Goal: Task Accomplishment & Management: Manage account settings

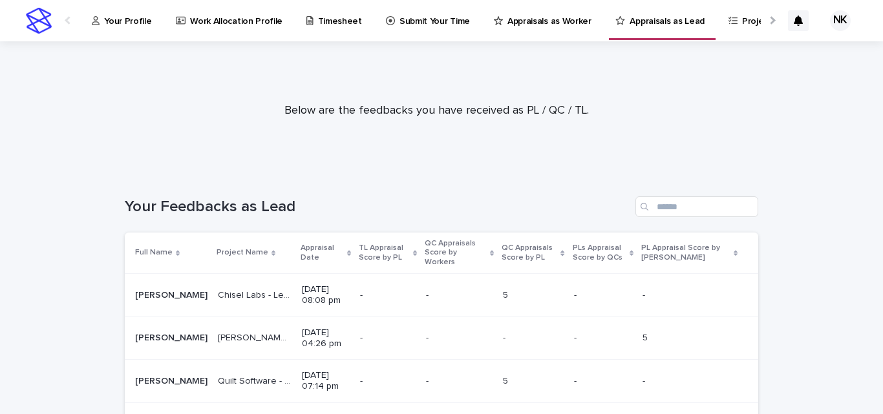
click at [99, 23] on icon at bounding box center [96, 20] width 8 height 9
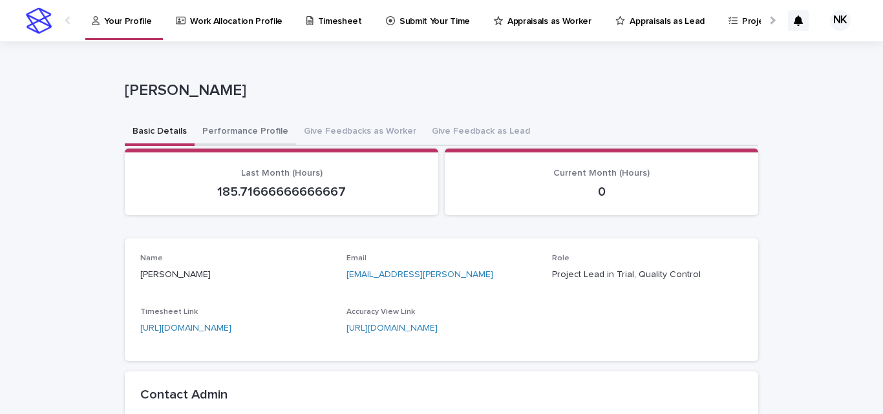
click at [241, 134] on button "Performance Profile" at bounding box center [246, 132] width 102 height 27
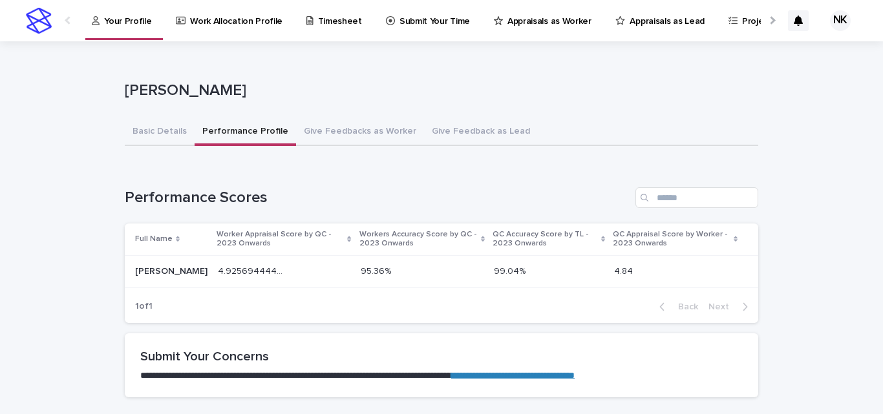
click at [339, 30] on link "Timesheet" at bounding box center [336, 20] width 63 height 40
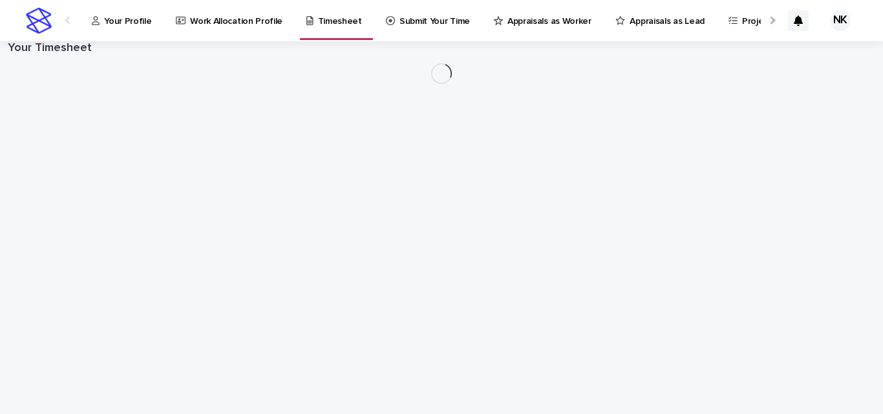
click at [237, 22] on p "Work Allocation Profile" at bounding box center [236, 13] width 92 height 27
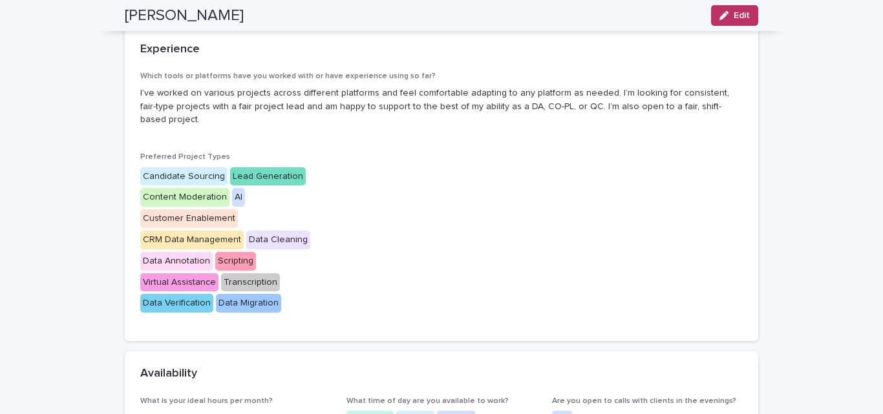
scroll to position [194, 0]
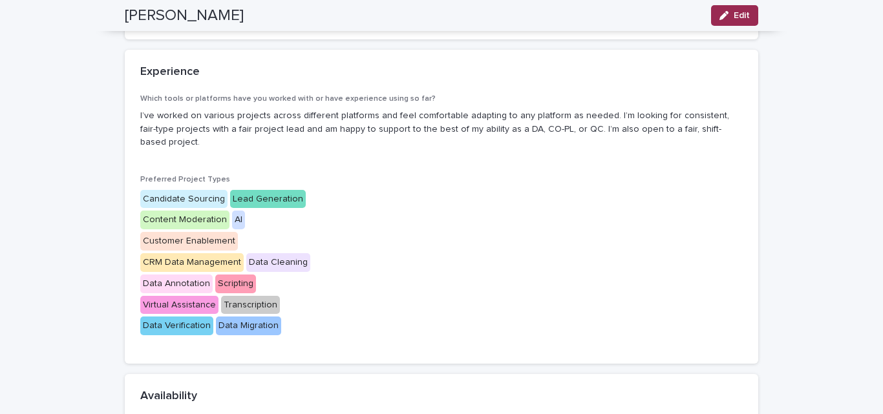
click at [738, 23] on button "Edit" at bounding box center [734, 15] width 47 height 21
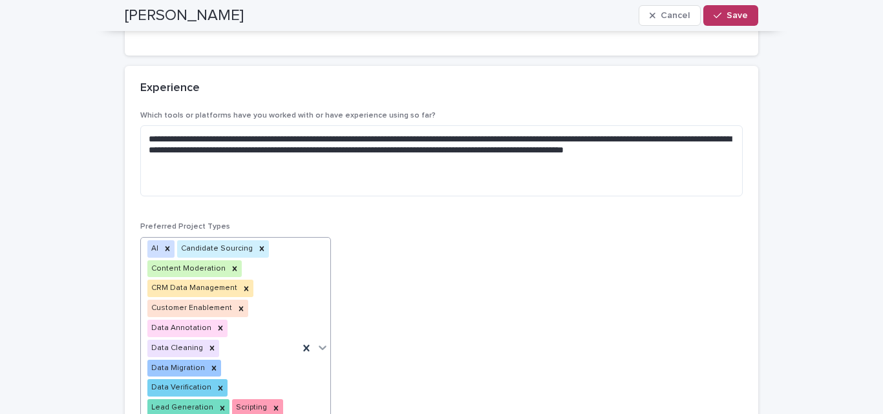
scroll to position [365, 0]
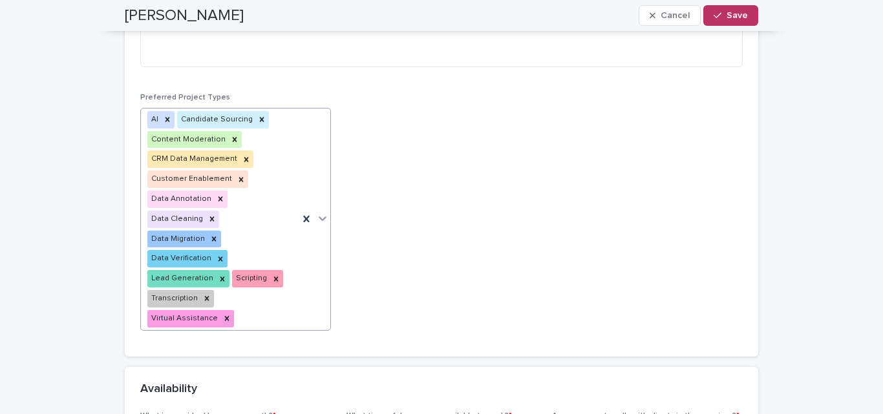
click at [250, 294] on div "AI Candidate Sourcing Content Moderation CRM Data Management Customer Enablemen…" at bounding box center [220, 220] width 158 height 222
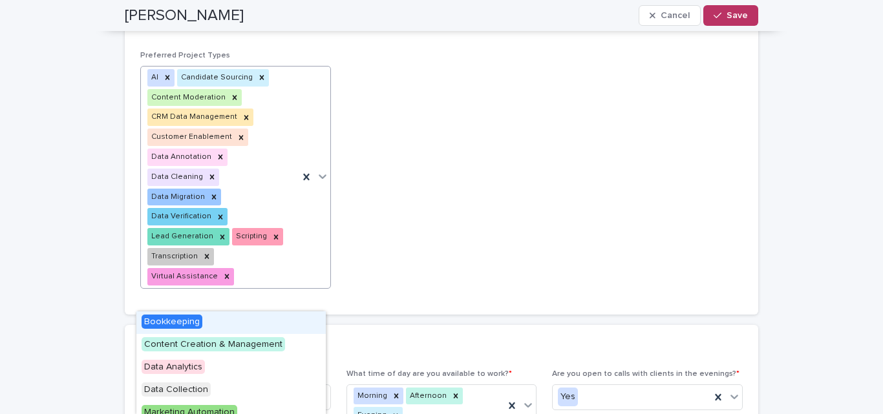
scroll to position [429, 0]
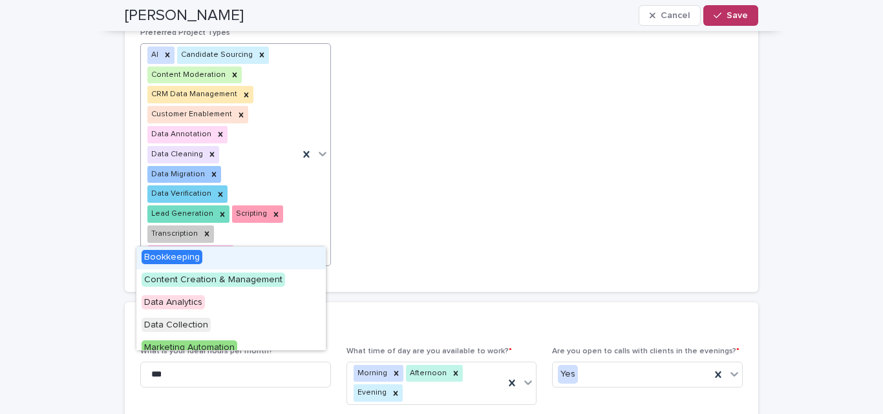
click at [182, 257] on span "Bookkeeping" at bounding box center [172, 257] width 61 height 14
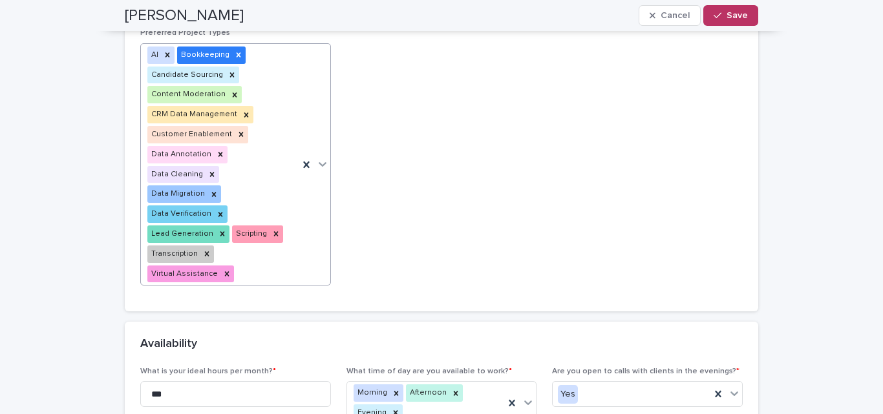
scroll to position [439, 0]
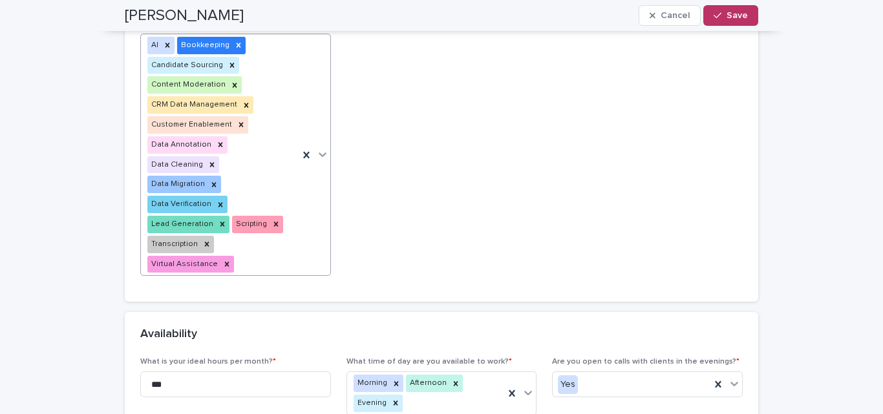
click at [261, 234] on div "AI Bookkeeping Candidate Sourcing Content Moderation CRM Data Management Custom…" at bounding box center [220, 155] width 158 height 242
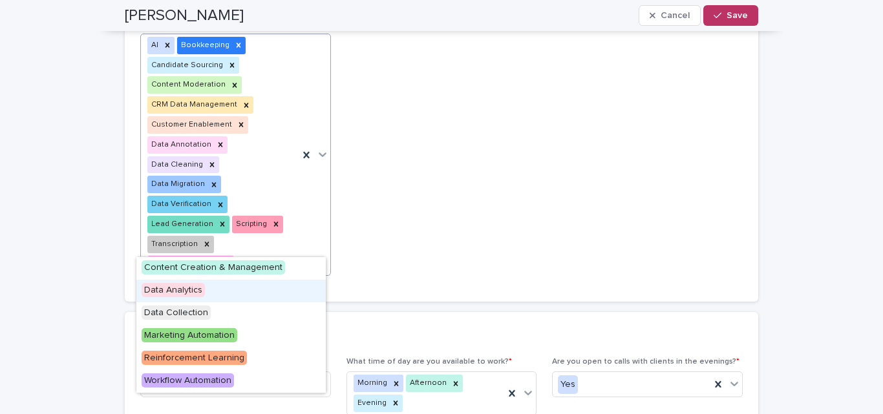
click at [182, 288] on span "Data Analytics" at bounding box center [173, 290] width 63 height 14
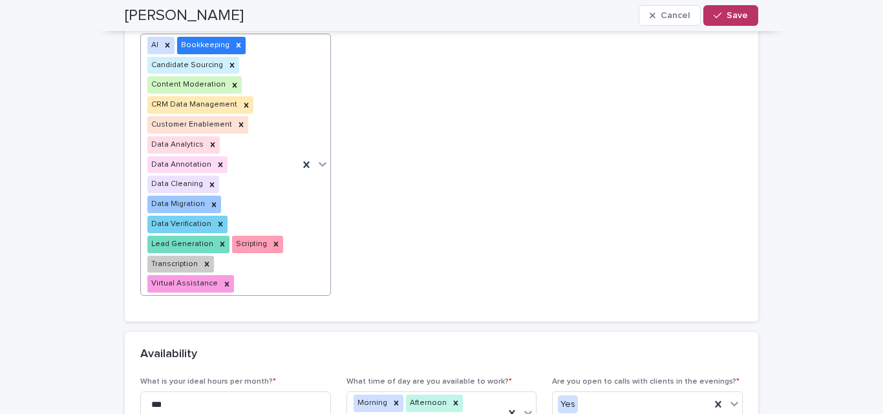
scroll to position [449, 0]
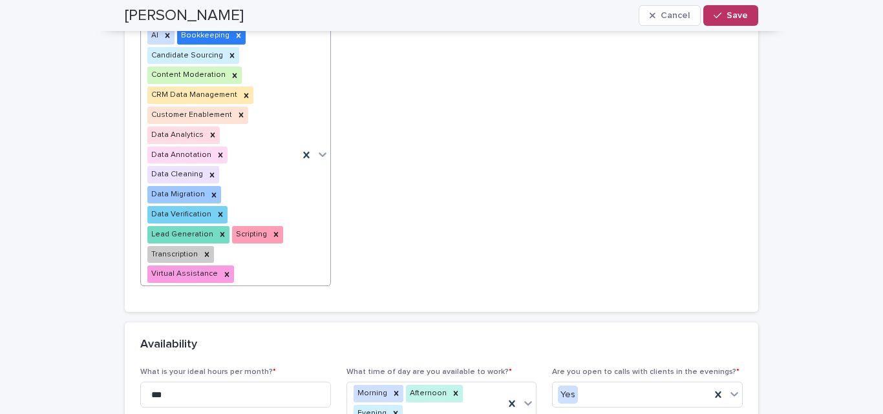
click at [253, 251] on div "AI Bookkeeping Candidate Sourcing Content Moderation CRM Data Management Custom…" at bounding box center [220, 155] width 158 height 261
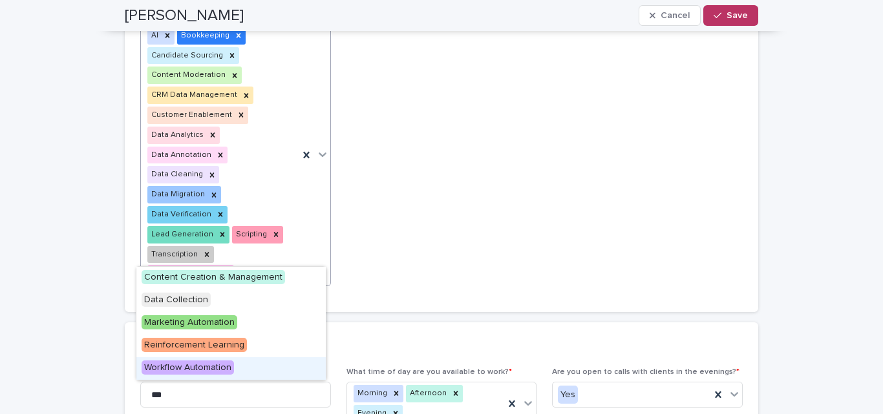
click at [203, 366] on span "Workflow Automation" at bounding box center [188, 368] width 92 height 14
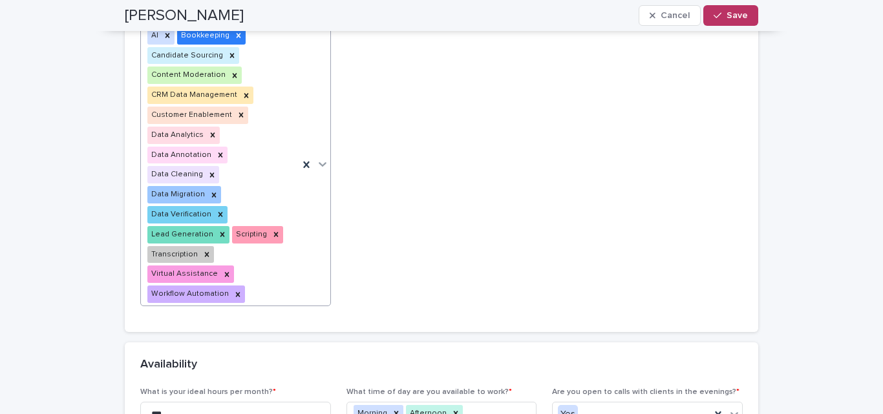
scroll to position [459, 0]
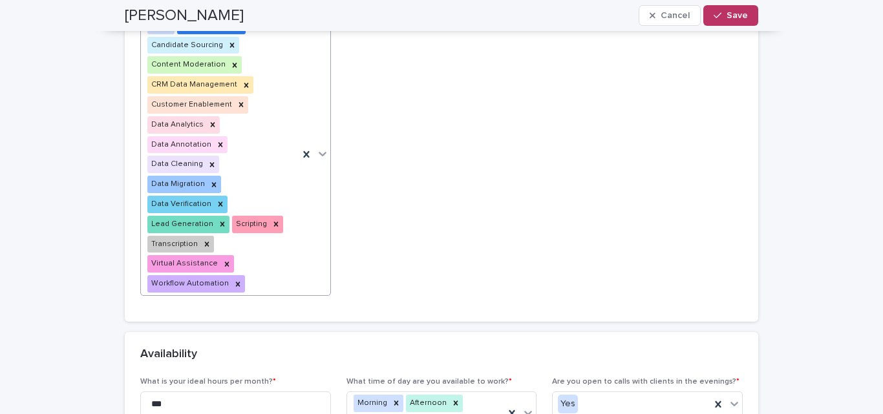
click at [253, 255] on div "AI Bookkeeping Candidate Sourcing Content Moderation CRM Data Management Custom…" at bounding box center [220, 154] width 158 height 281
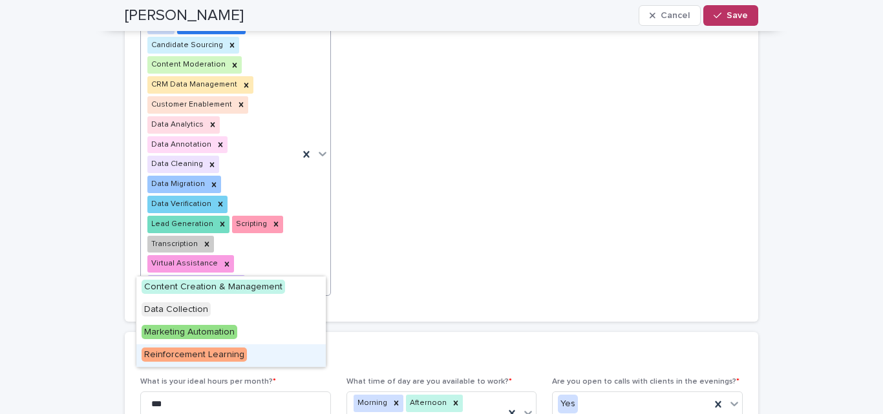
click at [205, 349] on span "Reinforcement Learning" at bounding box center [194, 355] width 105 height 14
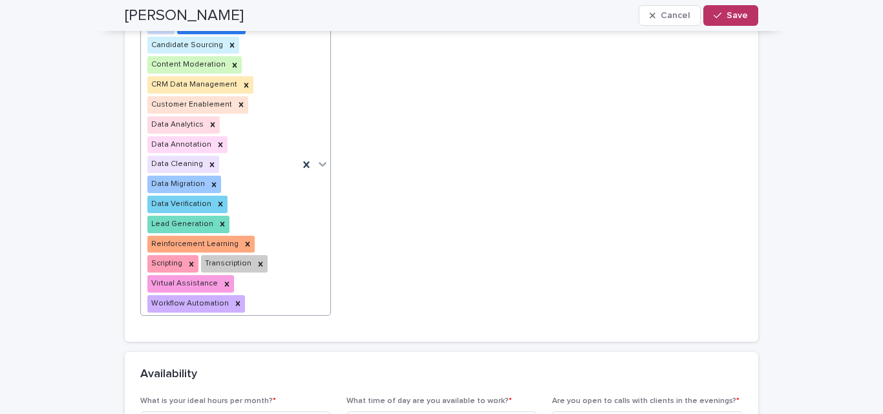
scroll to position [469, 0]
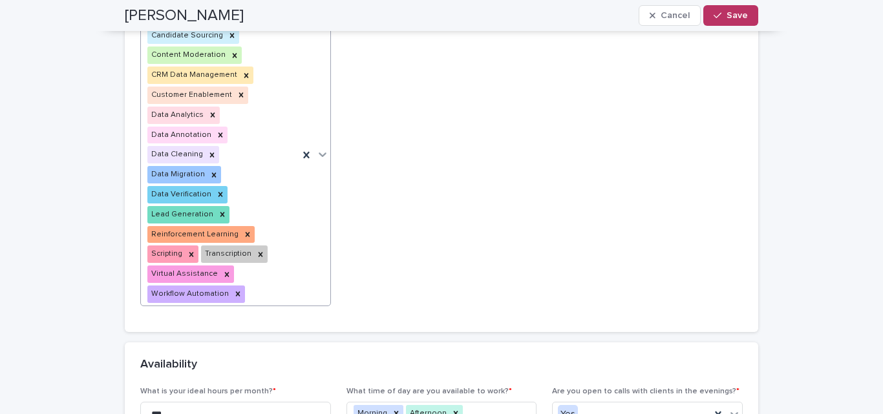
click at [255, 263] on div "AI Bookkeeping Candidate Sourcing Content Moderation CRM Data Management Custom…" at bounding box center [220, 155] width 158 height 301
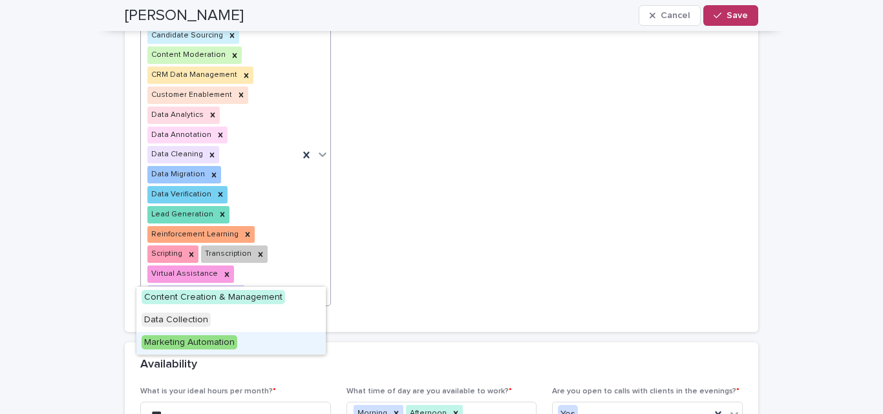
click at [200, 340] on span "Marketing Automation" at bounding box center [190, 343] width 96 height 14
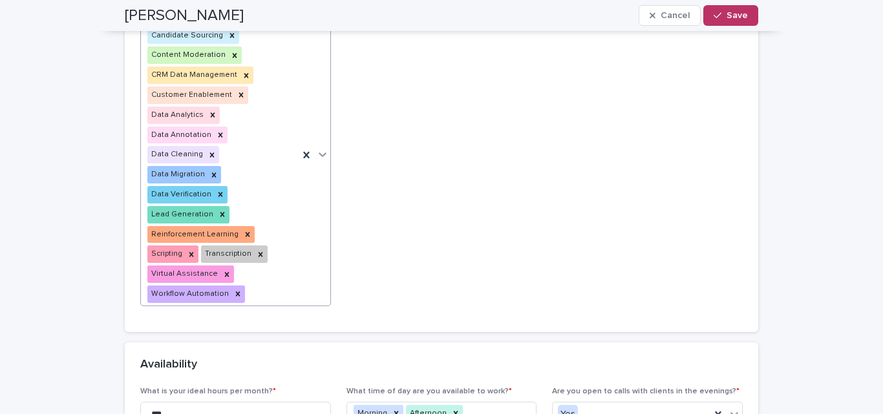
scroll to position [479, 0]
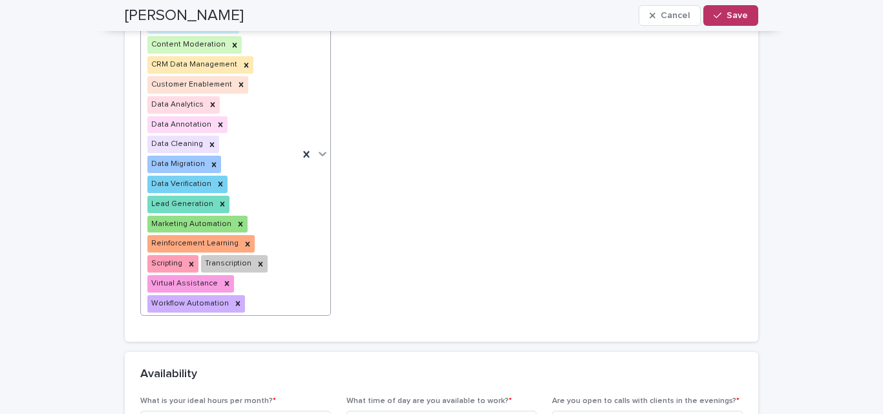
click at [255, 280] on div "AI Bookkeeping Candidate Sourcing Content Moderation CRM Data Management Custom…" at bounding box center [220, 154] width 158 height 321
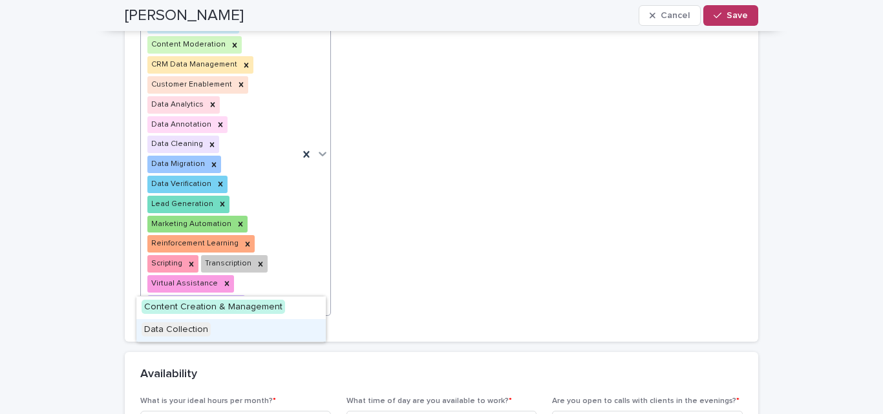
click at [199, 331] on span "Data Collection" at bounding box center [176, 330] width 69 height 14
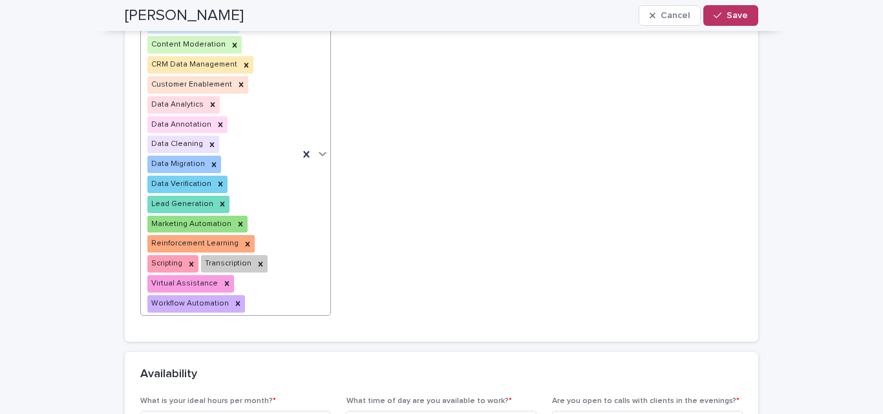
scroll to position [489, 0]
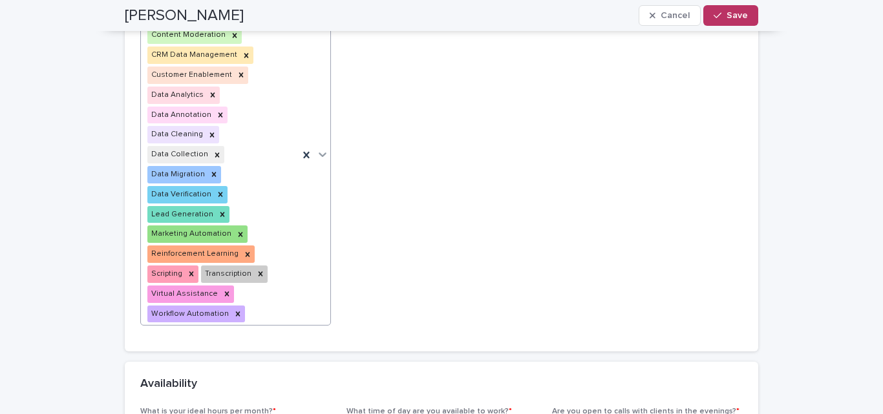
click at [254, 284] on div "AI Bookkeeping Candidate Sourcing Content Moderation CRM Data Management Custom…" at bounding box center [220, 154] width 158 height 341
click at [215, 316] on span "Content Creation & Management" at bounding box center [214, 317] width 144 height 14
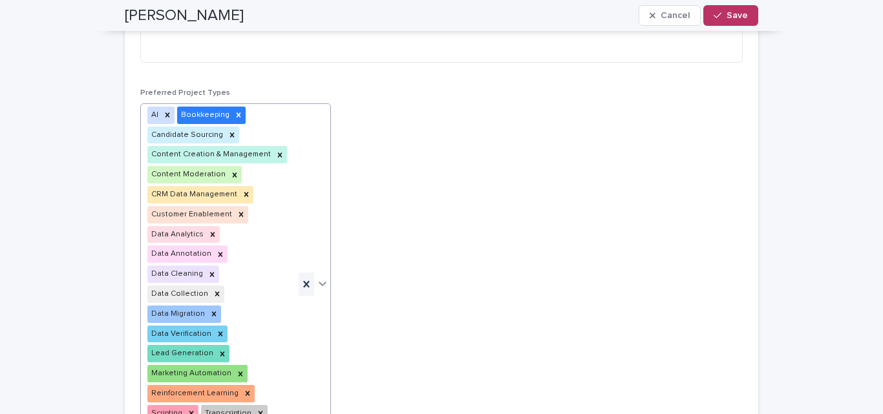
scroll to position [240, 0]
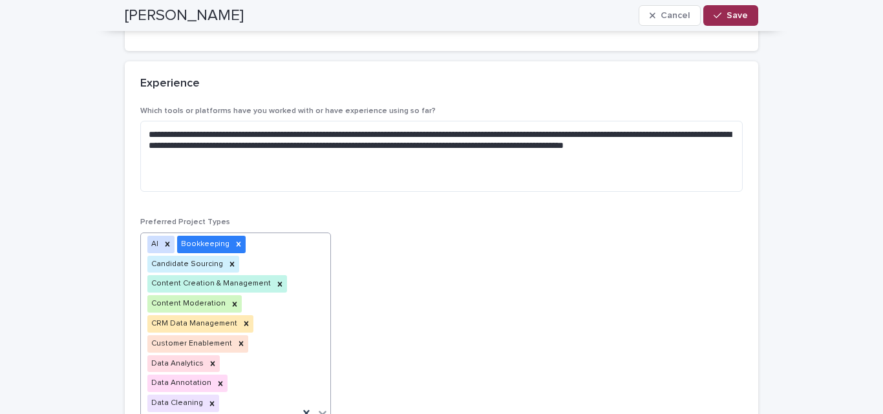
click at [726, 21] on button "Save" at bounding box center [730, 15] width 55 height 21
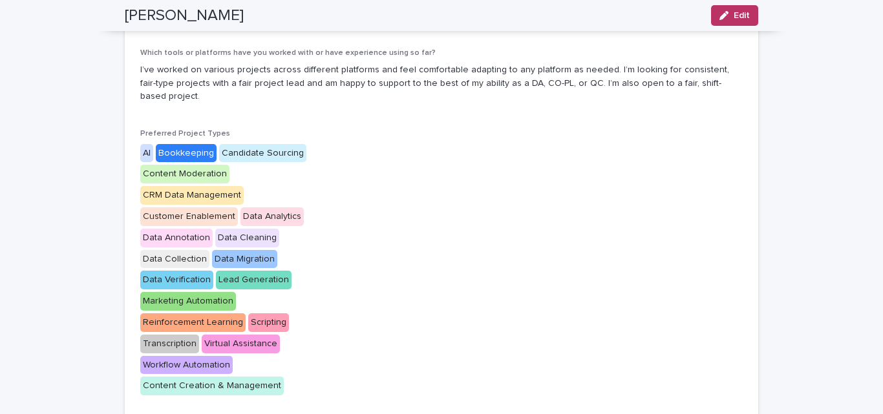
scroll to position [0, 0]
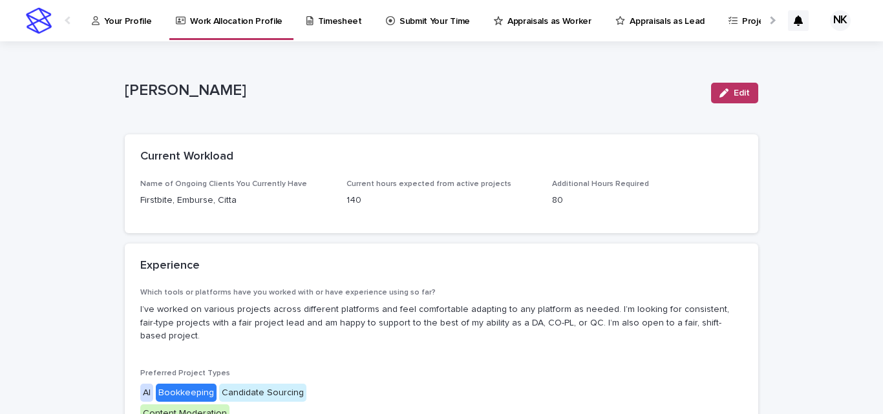
click at [123, 25] on p "Your Profile" at bounding box center [127, 13] width 47 height 27
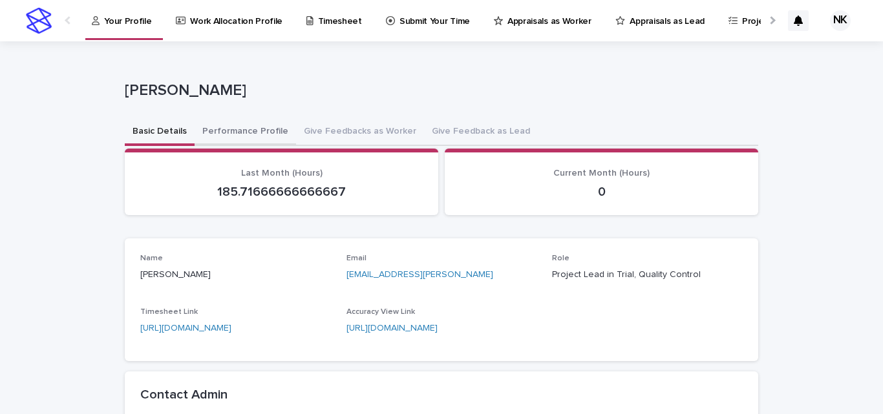
click at [259, 119] on button "Performance Profile" at bounding box center [246, 132] width 102 height 27
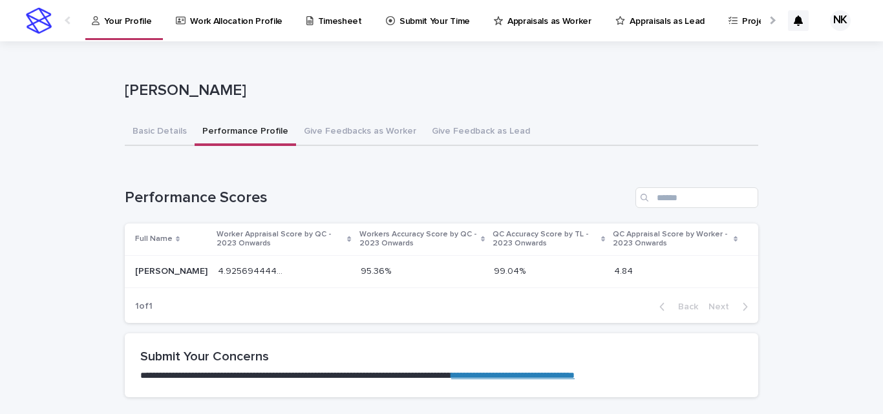
click at [244, 18] on p "Work Allocation Profile" at bounding box center [236, 13] width 92 height 27
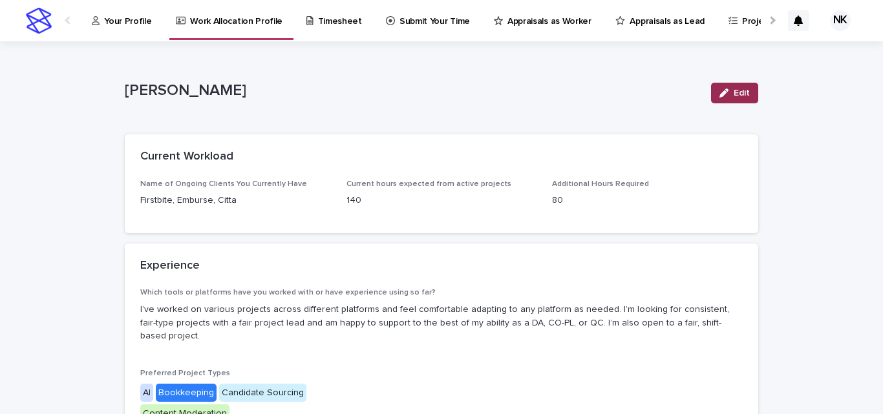
click at [725, 96] on div "button" at bounding box center [727, 93] width 14 height 9
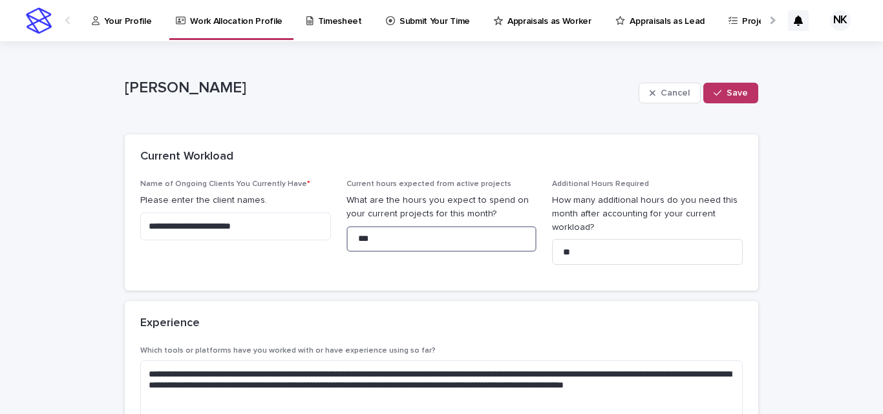
click at [373, 239] on input "***" at bounding box center [442, 239] width 191 height 26
type input "***"
click at [588, 245] on input "**" at bounding box center [647, 252] width 191 height 26
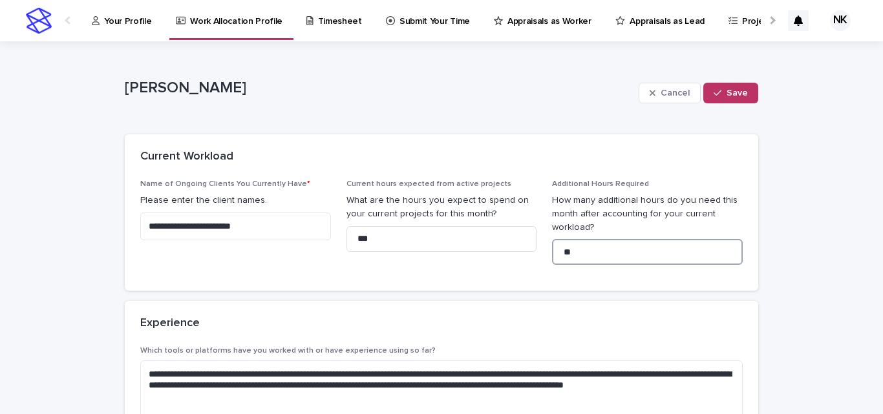
click at [588, 245] on input "**" at bounding box center [647, 252] width 191 height 26
type input "***"
click at [735, 97] on button "Save" at bounding box center [730, 93] width 55 height 21
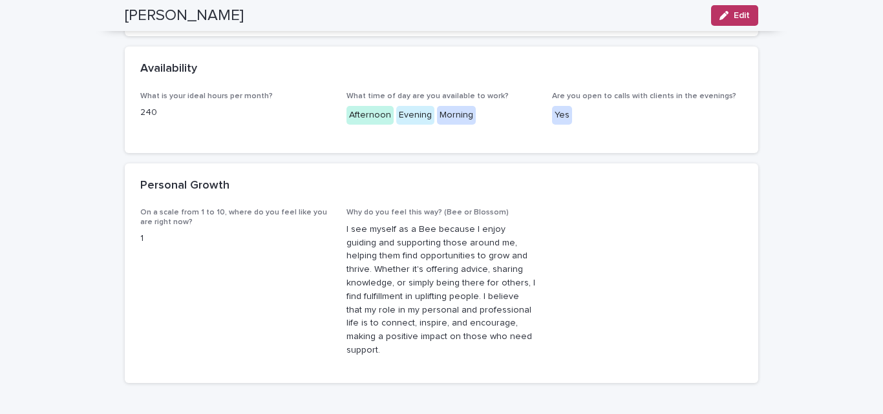
scroll to position [674, 0]
